Goal: Task Accomplishment & Management: Manage account settings

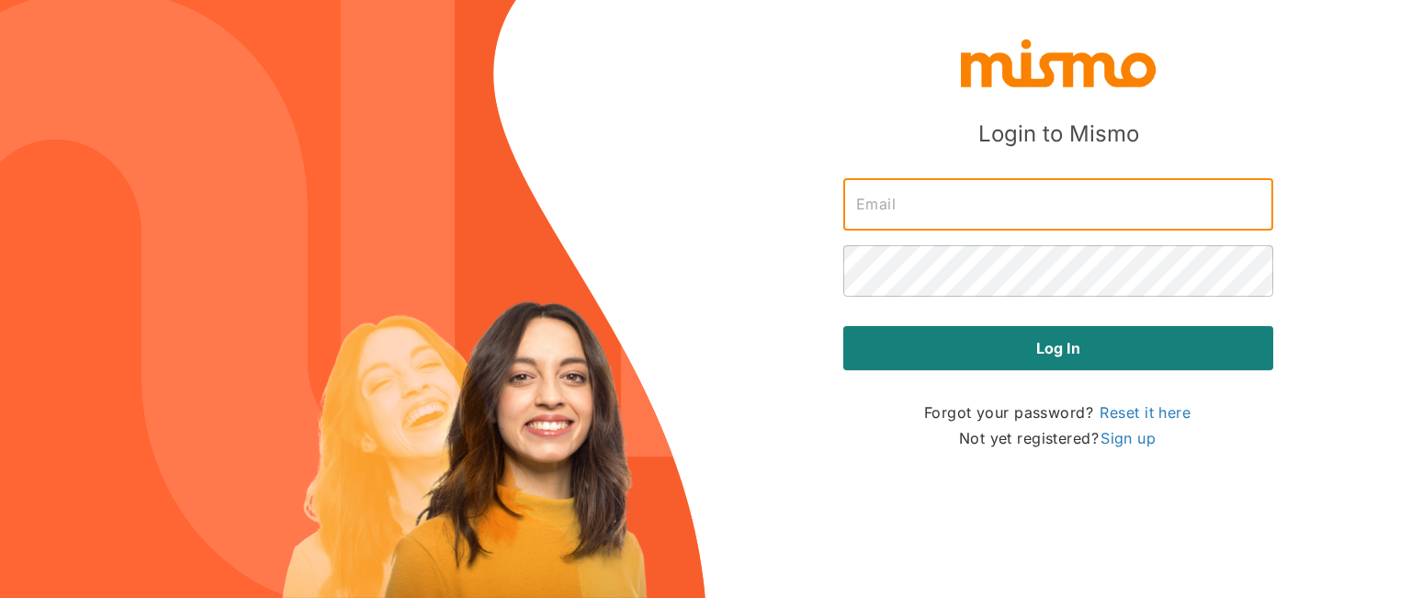
click at [933, 206] on input "text" at bounding box center [1059, 204] width 430 height 51
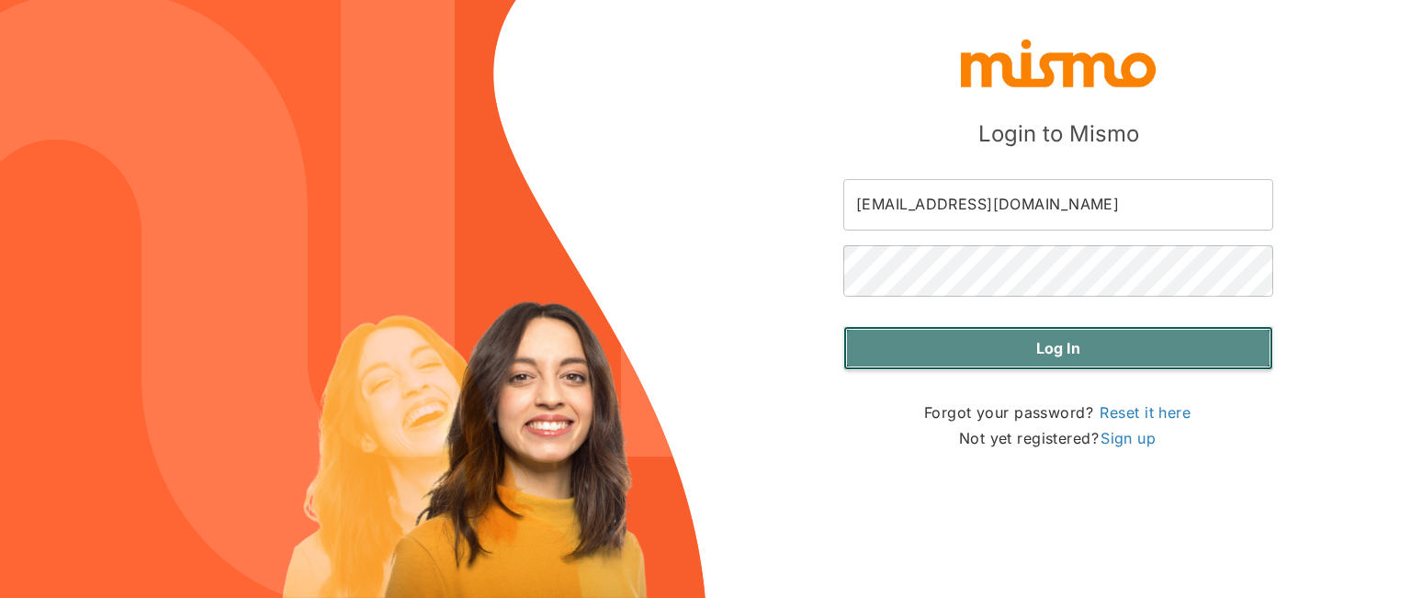
click at [1041, 348] on button "Log in" at bounding box center [1059, 348] width 430 height 44
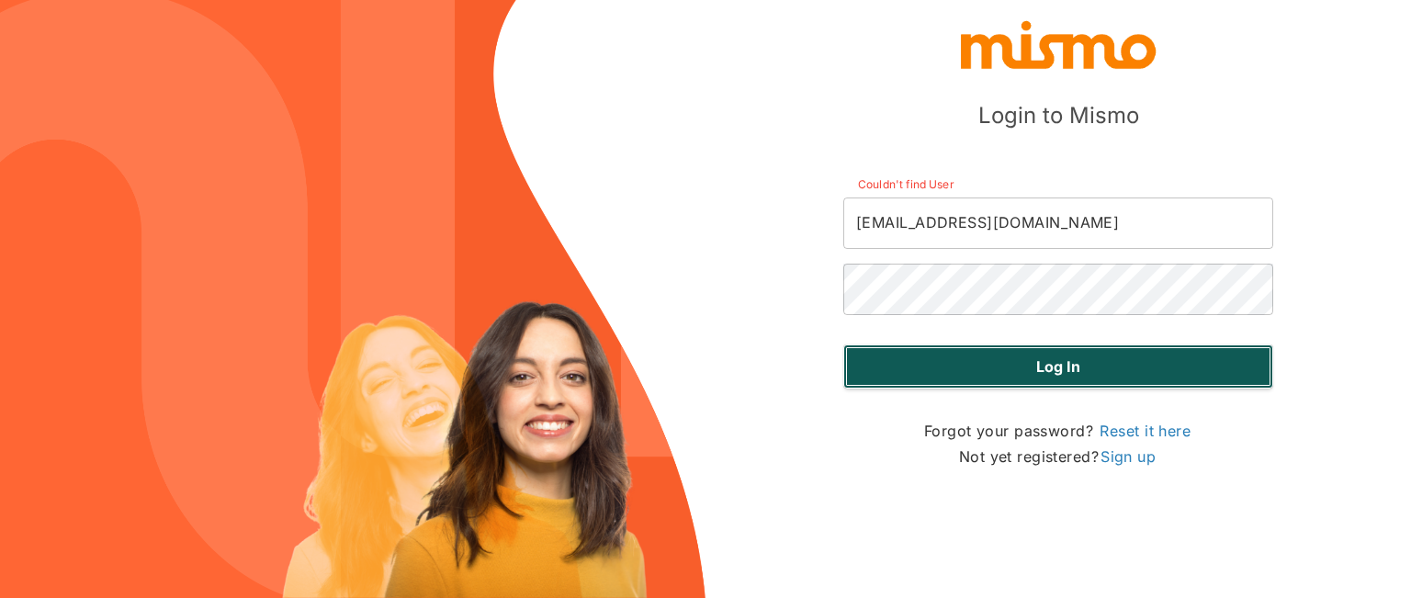
click at [1056, 363] on button "Log in" at bounding box center [1059, 367] width 430 height 44
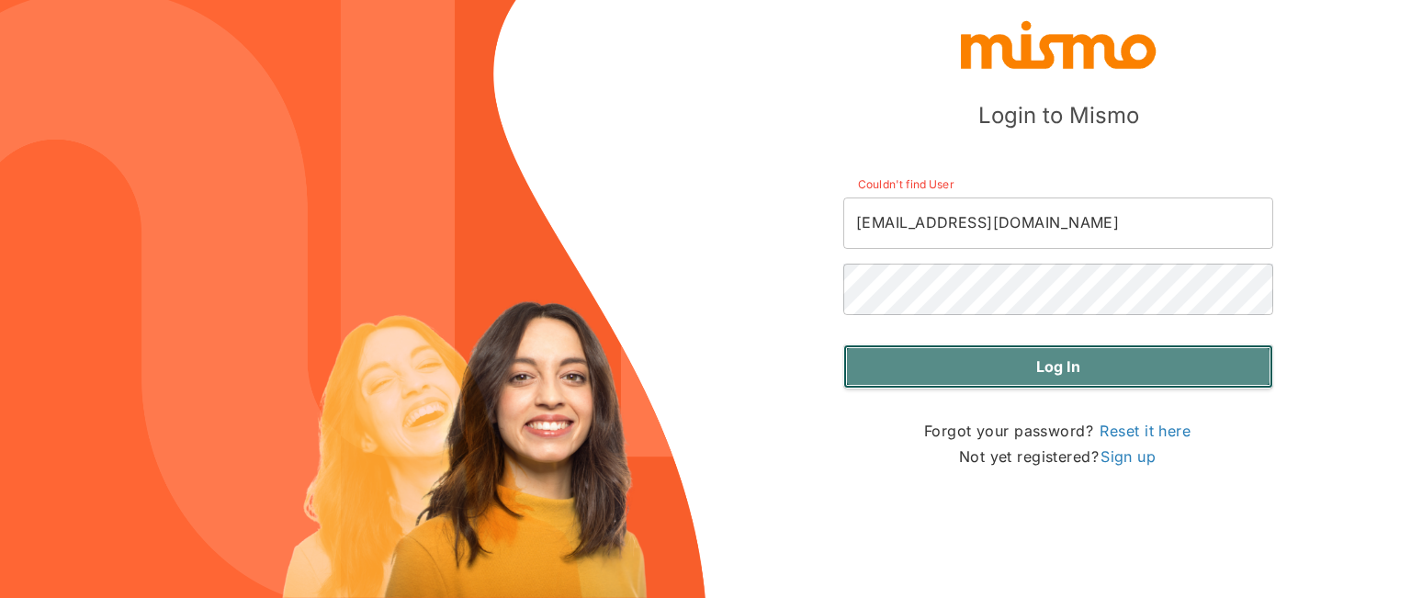
click at [1056, 363] on button "Log in" at bounding box center [1059, 367] width 430 height 44
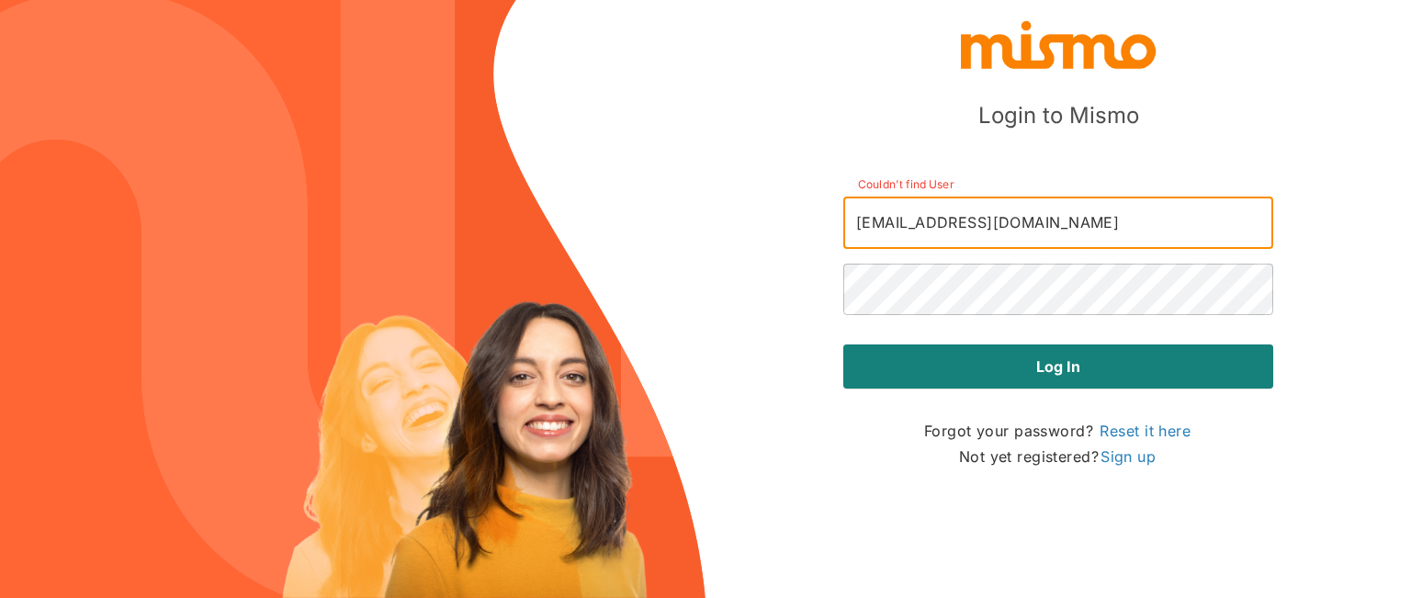
click at [950, 220] on input "[EMAIL_ADDRESS][DOMAIN_NAME]" at bounding box center [1059, 223] width 430 height 51
click at [952, 221] on input "[EMAIL_ADDRESS][DOMAIN_NAME]" at bounding box center [1059, 223] width 430 height 51
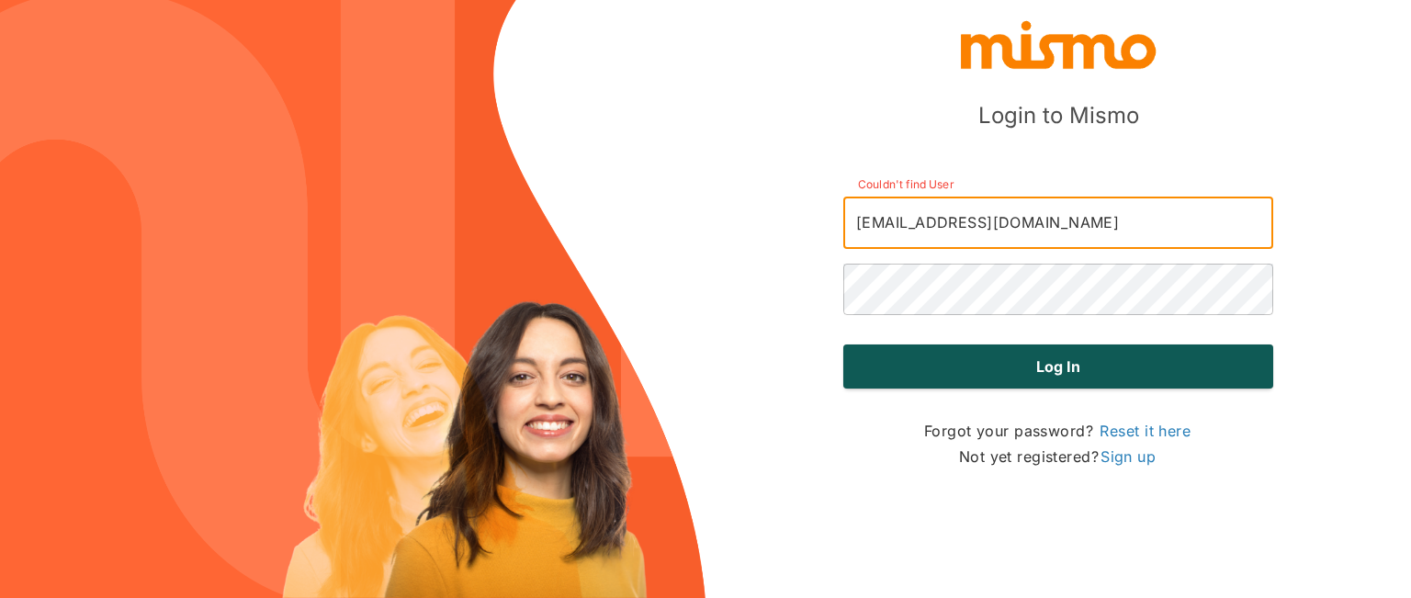
type input "[EMAIL_ADDRESS][DOMAIN_NAME]"
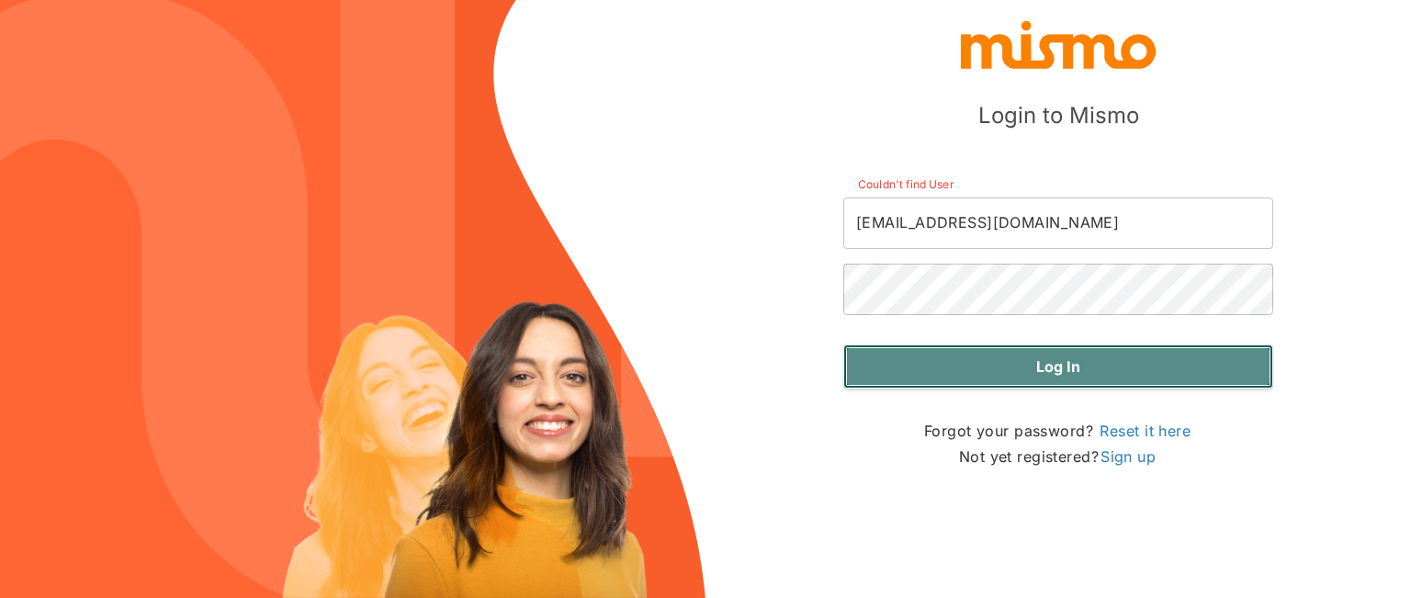
click at [1051, 367] on button "Log in" at bounding box center [1059, 367] width 430 height 44
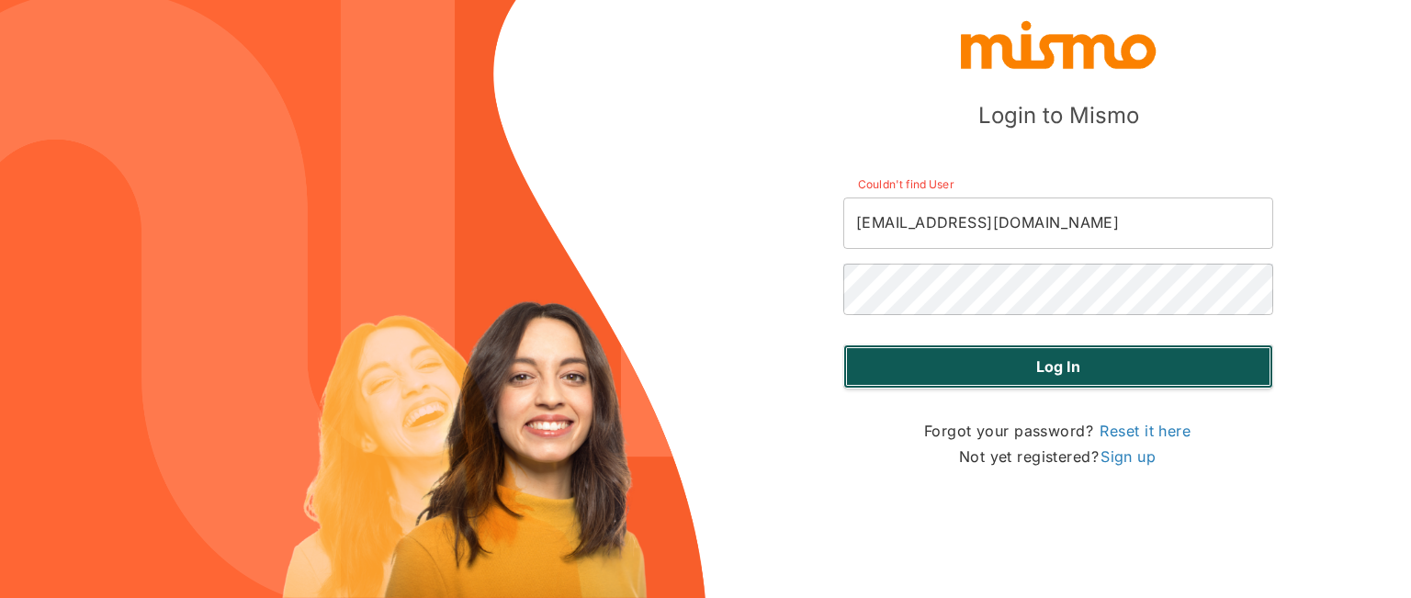
click at [1051, 367] on button "Log in" at bounding box center [1059, 367] width 430 height 44
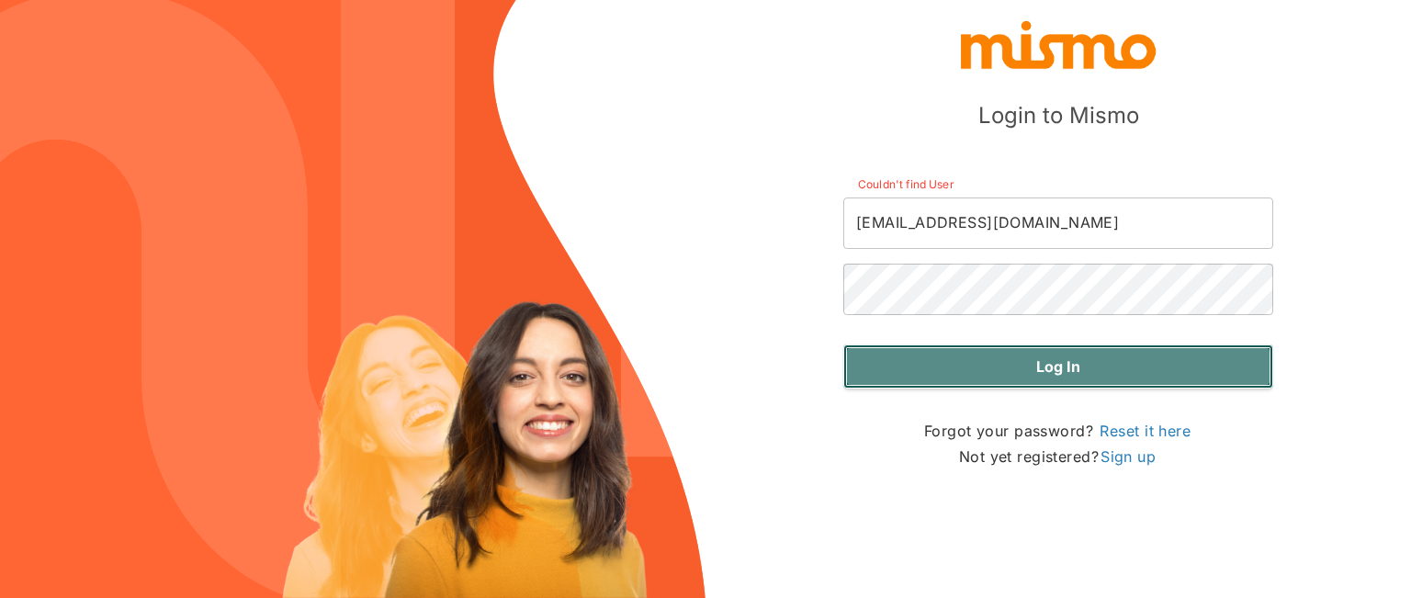
click at [1051, 367] on button "Log in" at bounding box center [1059, 367] width 430 height 44
click at [1081, 360] on button "Log in" at bounding box center [1059, 367] width 430 height 44
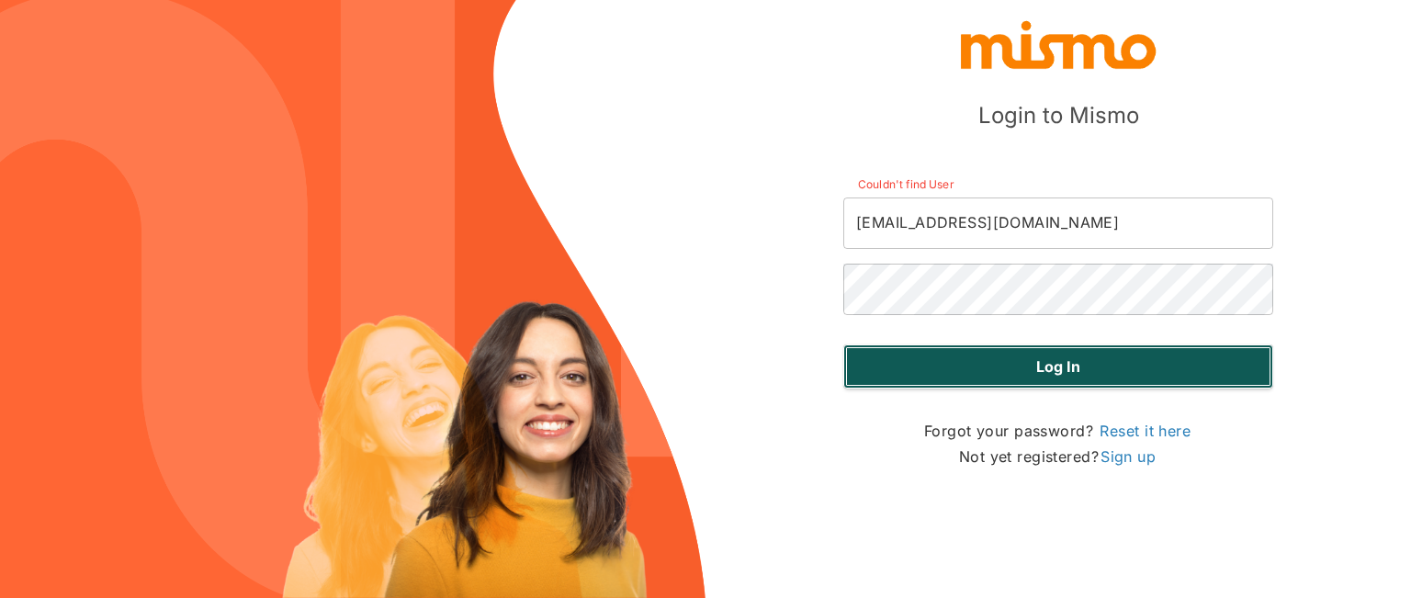
click at [1052, 363] on button "Log in" at bounding box center [1059, 367] width 430 height 44
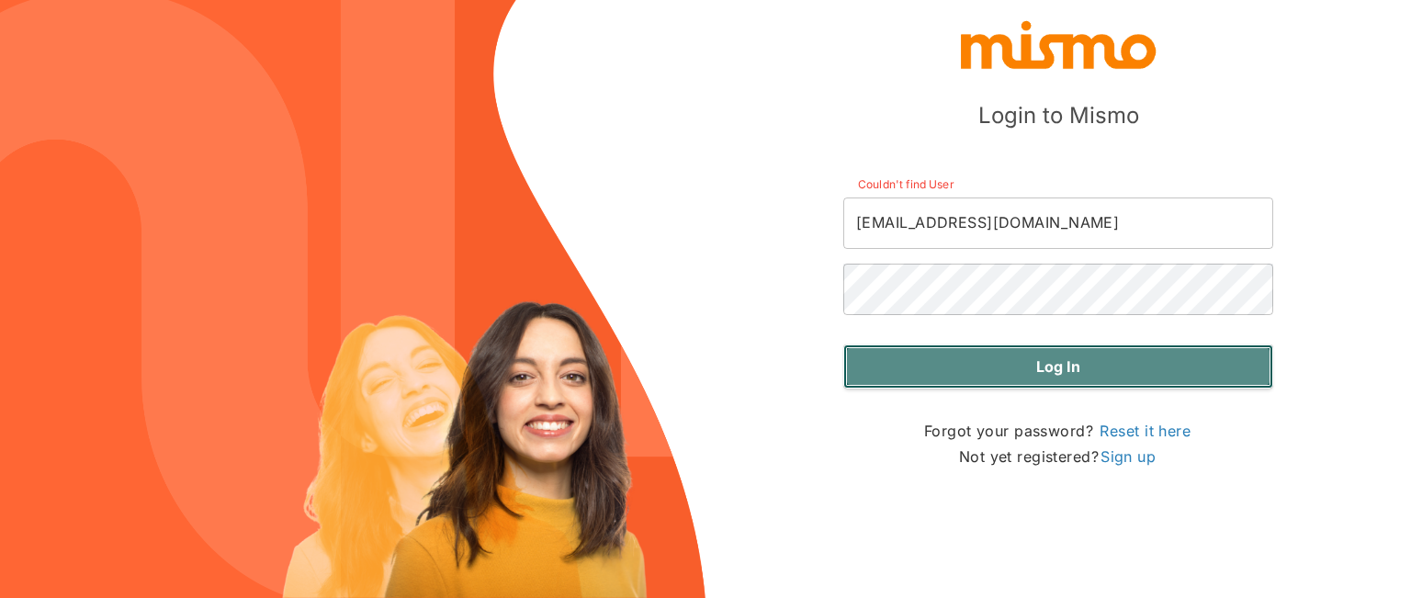
click at [1052, 363] on button "Log in" at bounding box center [1059, 367] width 430 height 44
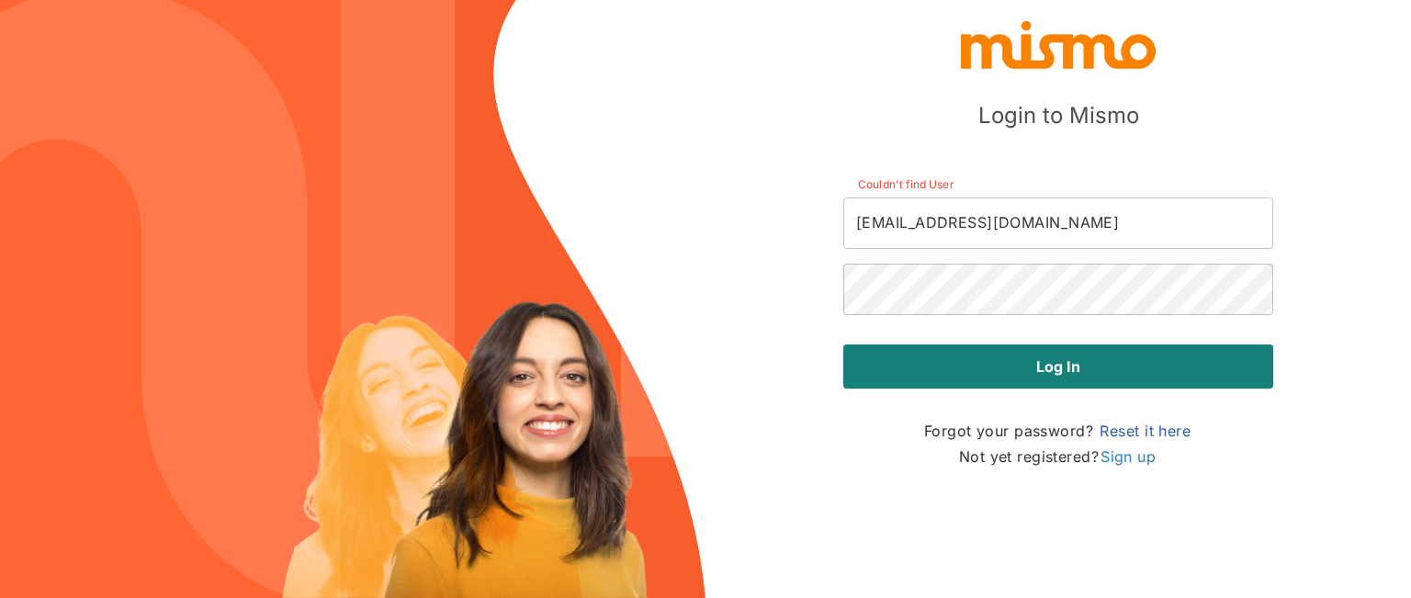
click at [1135, 430] on link "Reset it here" at bounding box center [1145, 431] width 95 height 22
